Goal: Information Seeking & Learning: Learn about a topic

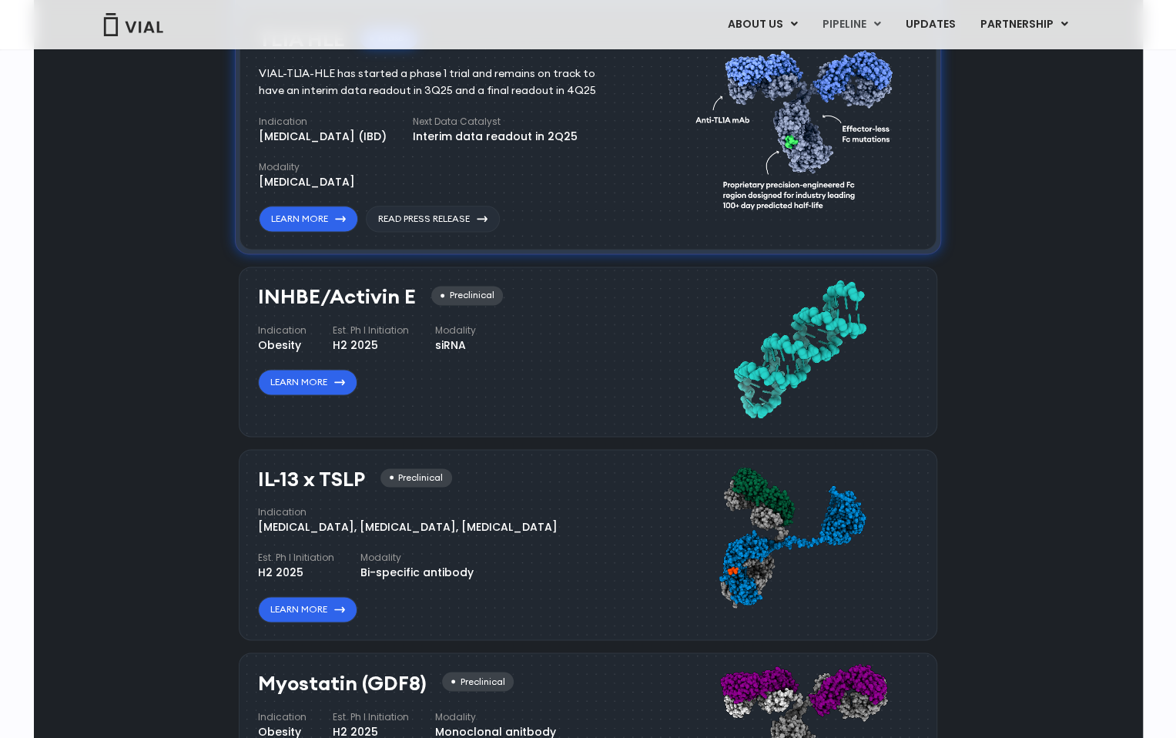
scroll to position [1129, 0]
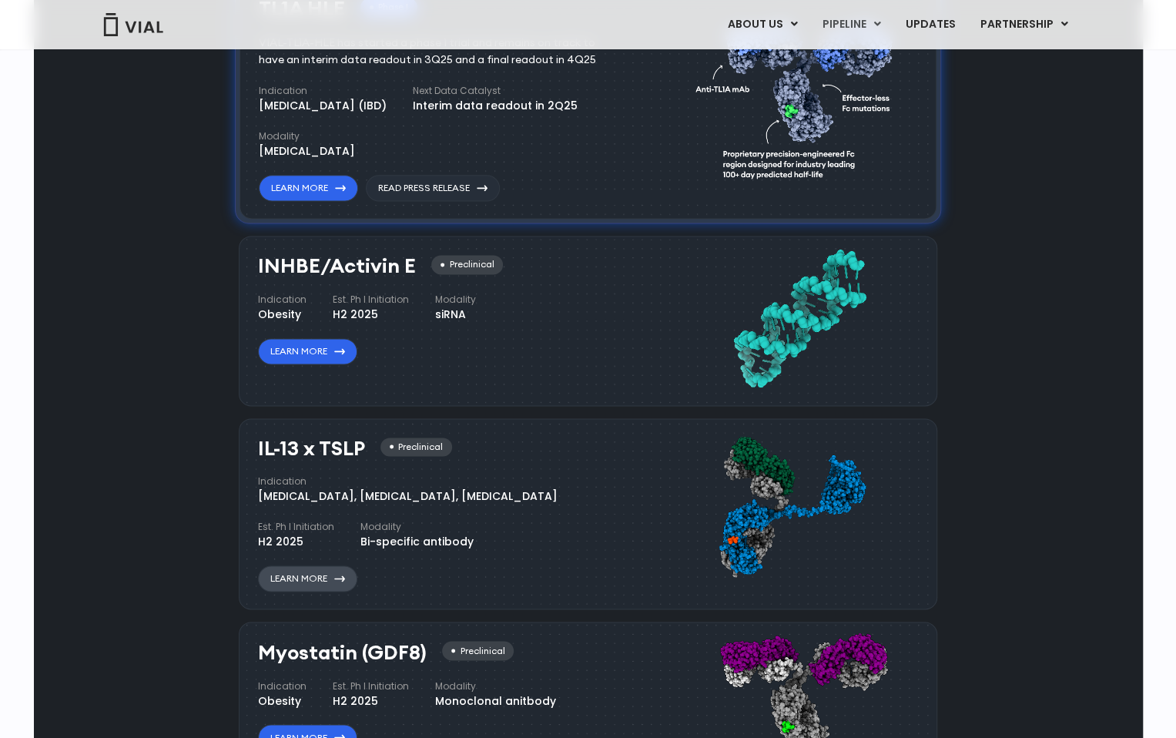
click at [316, 572] on link "Learn More" at bounding box center [307, 578] width 99 height 26
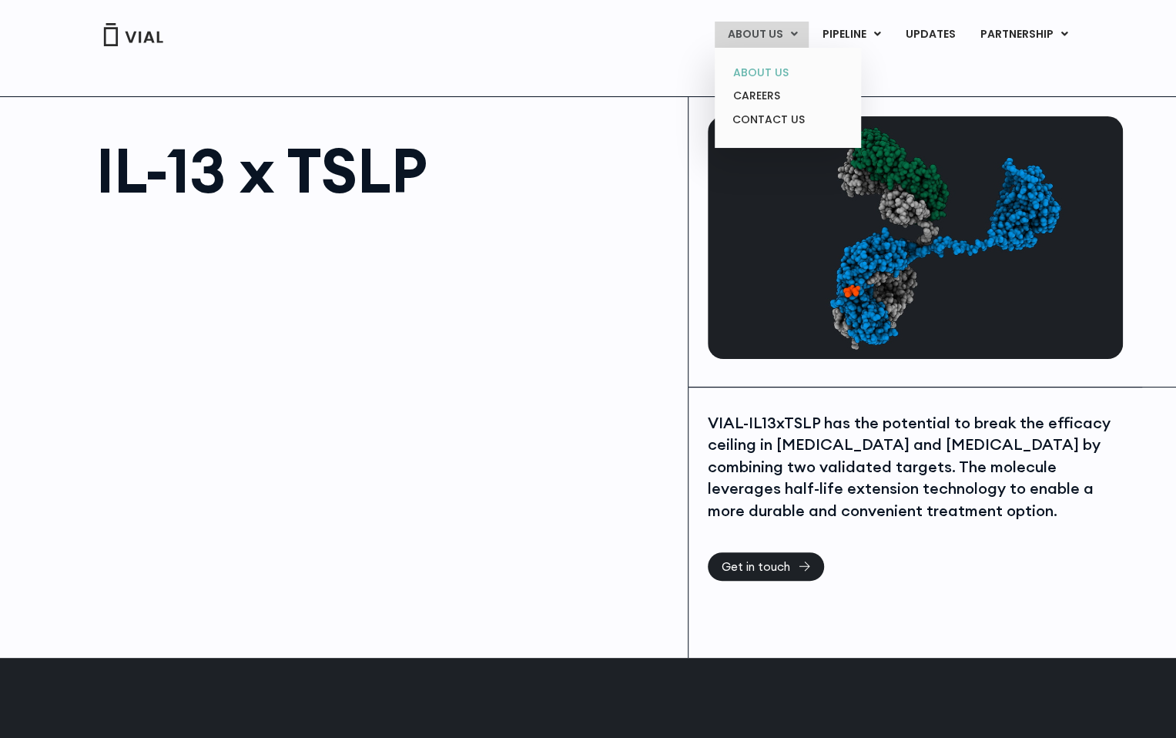
click at [760, 69] on link "ABOUT US" at bounding box center [787, 73] width 135 height 24
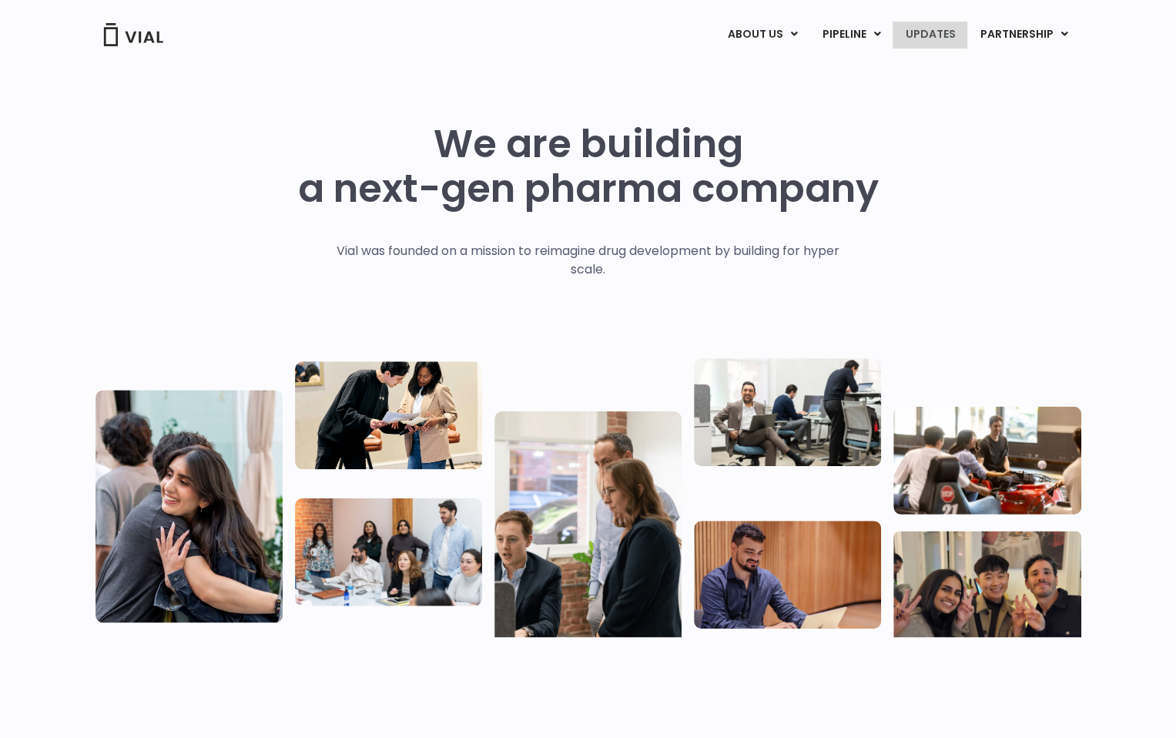
click at [930, 29] on link "UPDATES" at bounding box center [930, 35] width 74 height 26
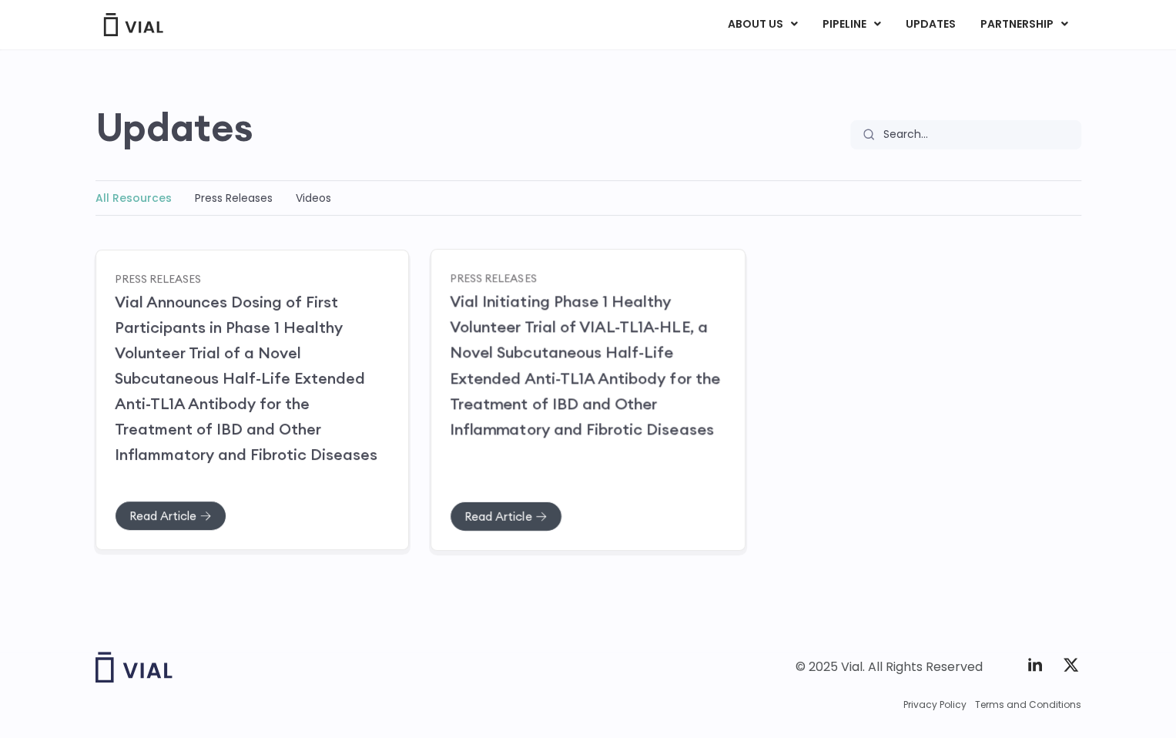
scroll to position [118, 0]
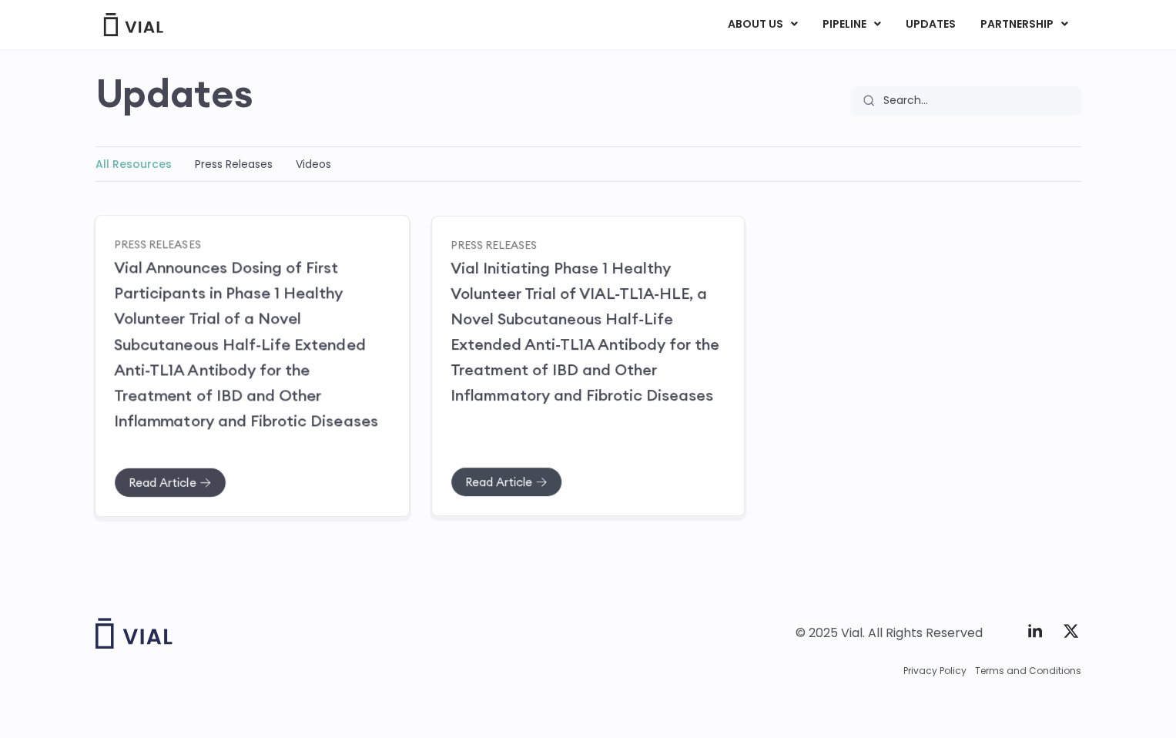
click at [180, 481] on span "Read Article" at bounding box center [162, 482] width 67 height 12
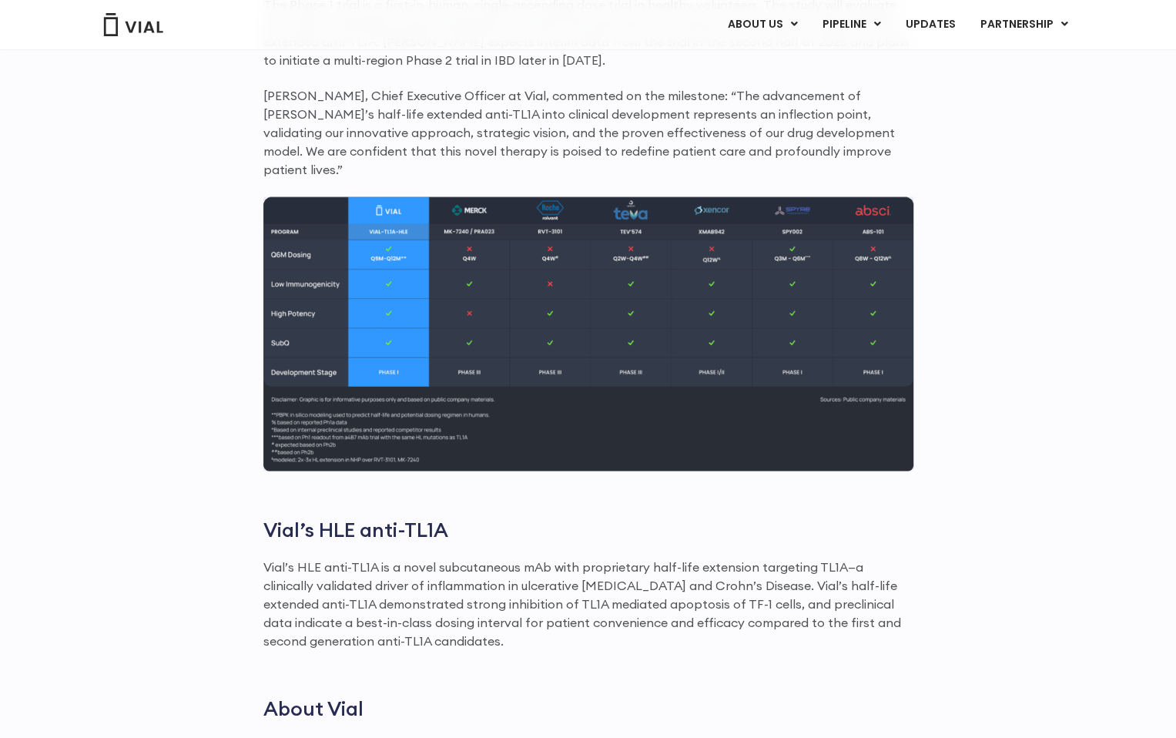
scroll to position [1442, 0]
